Goal: Information Seeking & Learning: Understand process/instructions

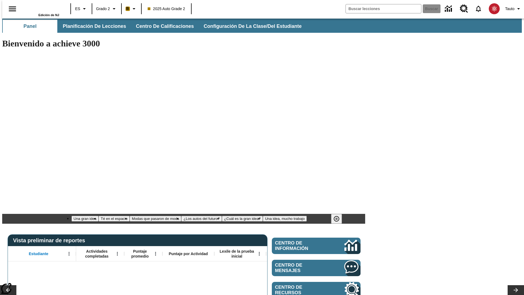
type input "-1"
click at [91, 26] on span "Planificación de lecciones" at bounding box center [94, 26] width 63 height 6
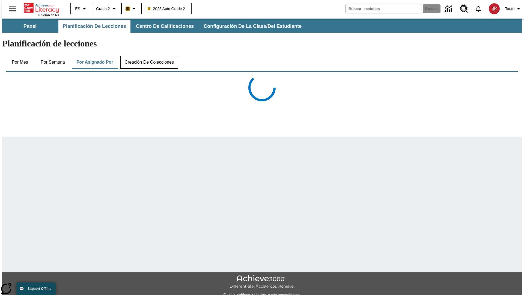
click at [148, 56] on button "Creación de colecciones" at bounding box center [149, 62] width 58 height 13
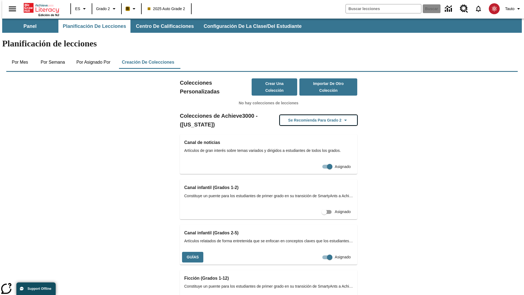
click at [310, 115] on button "Se recomienda para Grado 2" at bounding box center [318, 120] width 77 height 11
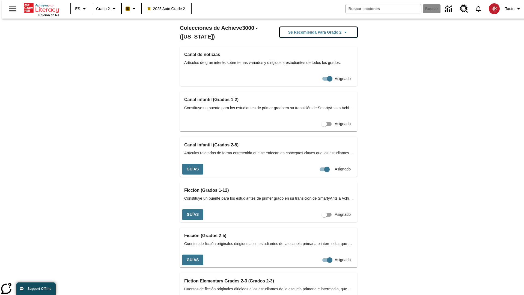
scroll to position [230, 0]
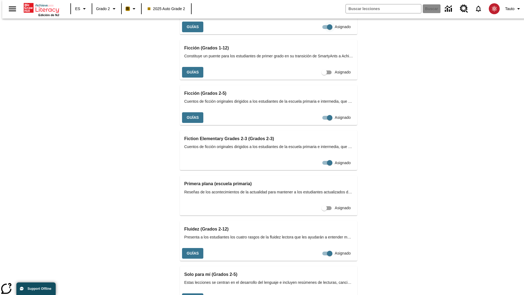
click at [314, 32] on input "Asignado" at bounding box center [329, 27] width 31 height 10
checkbox input "false"
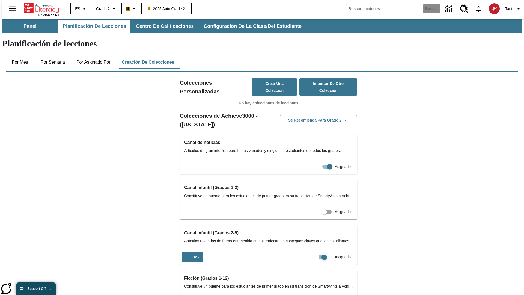
scroll to position [0, 5]
